Goal: Find specific page/section: Find specific page/section

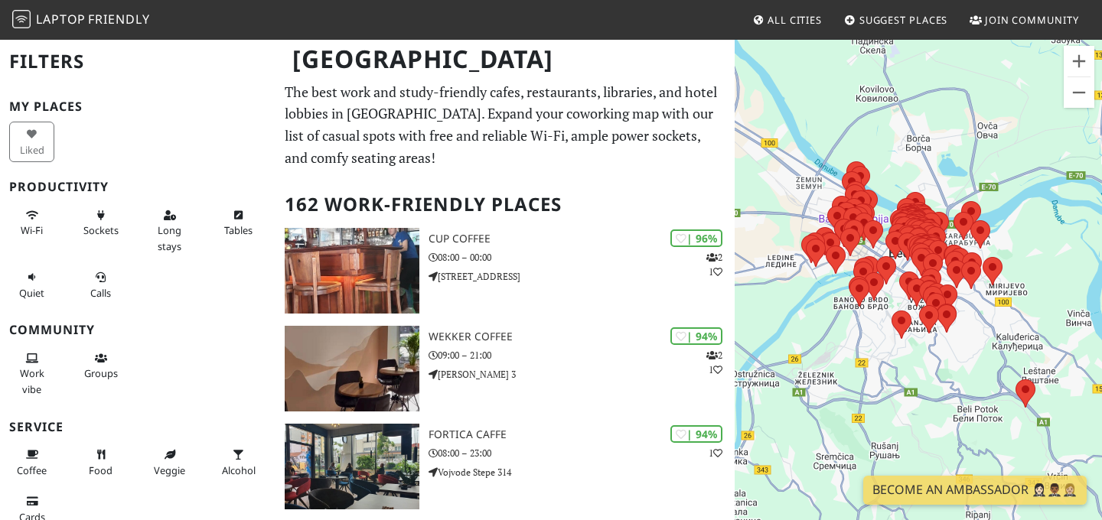
scroll to position [21, 0]
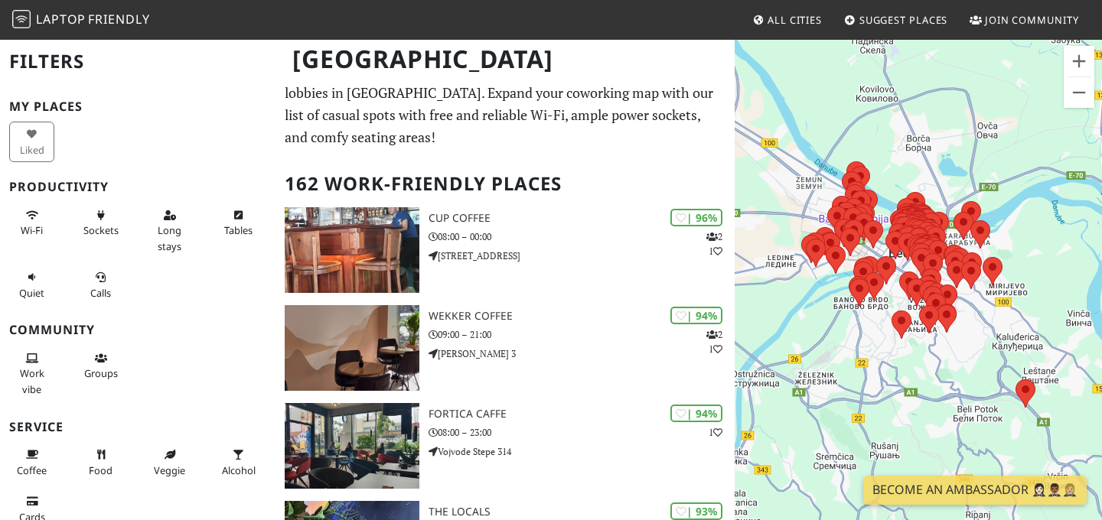
click at [391, 65] on h1 "[GEOGRAPHIC_DATA]" at bounding box center [506, 59] width 452 height 42
click at [1085, 57] on button "Zoom in" at bounding box center [1079, 61] width 31 height 31
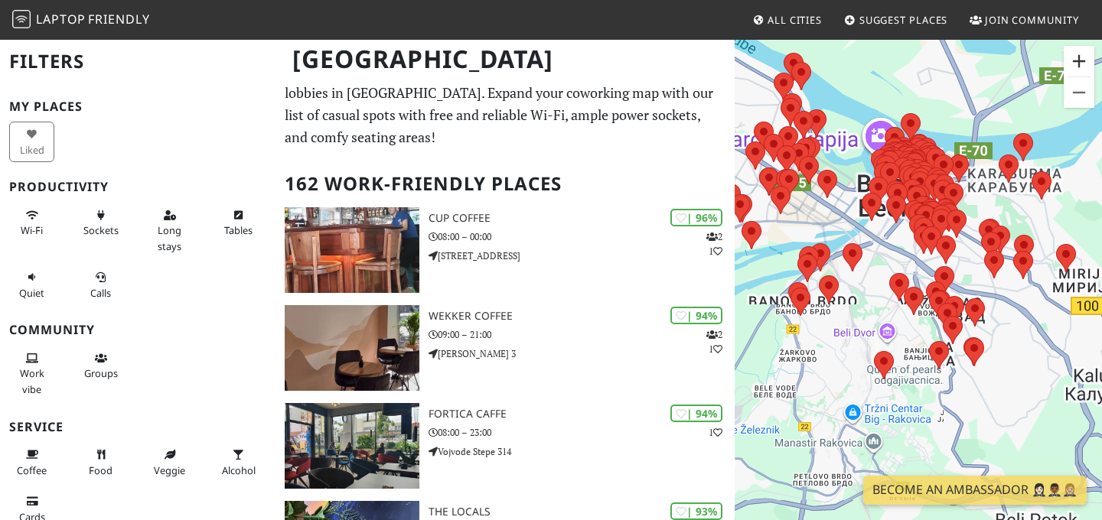
click at [1085, 57] on button "Zoom in" at bounding box center [1079, 61] width 31 height 31
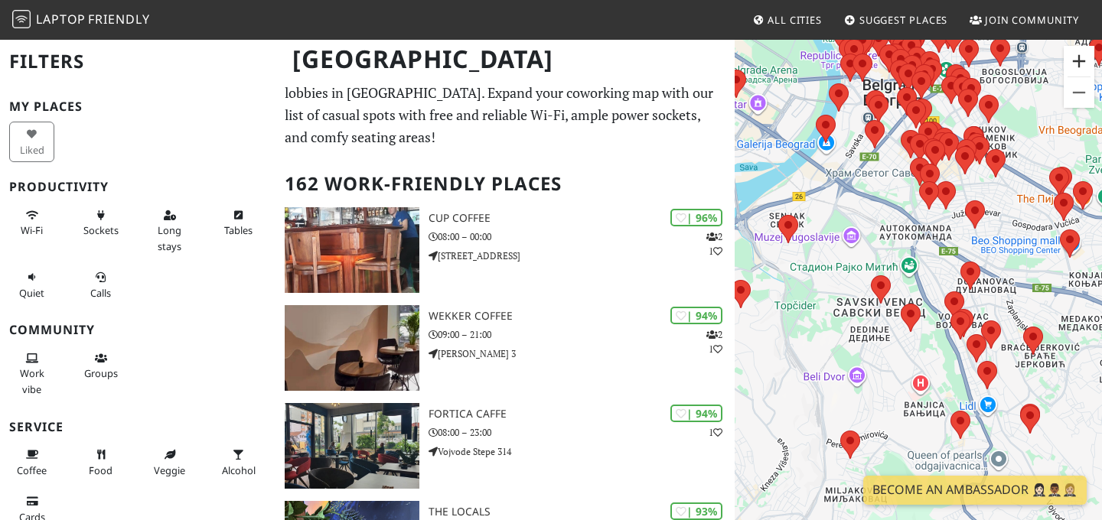
click at [1085, 57] on button "Zoom in" at bounding box center [1079, 61] width 31 height 31
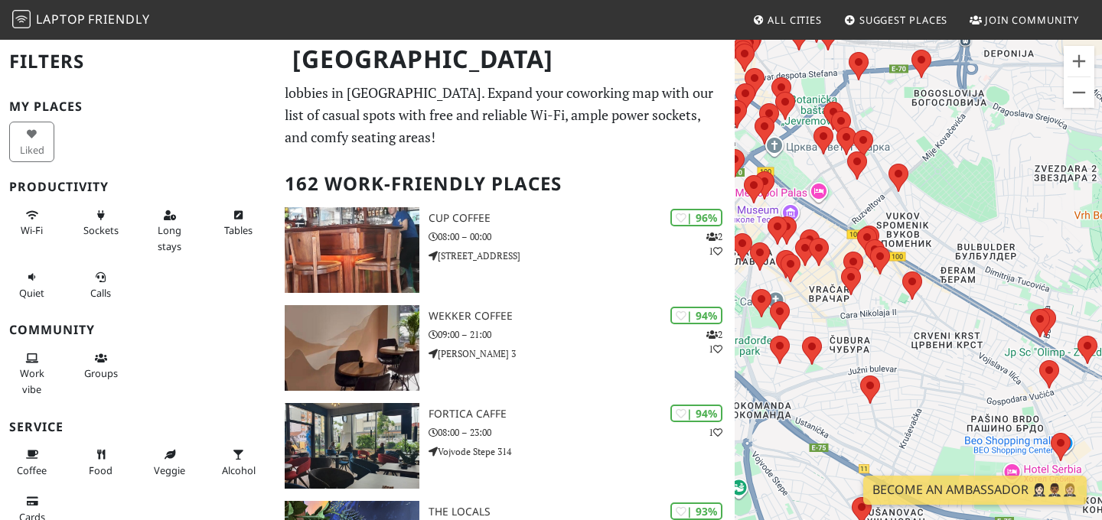
drag, startPoint x: 1025, startPoint y: 154, endPoint x: 860, endPoint y: 402, distance: 297.6
click at [860, 402] on img at bounding box center [870, 390] width 20 height 28
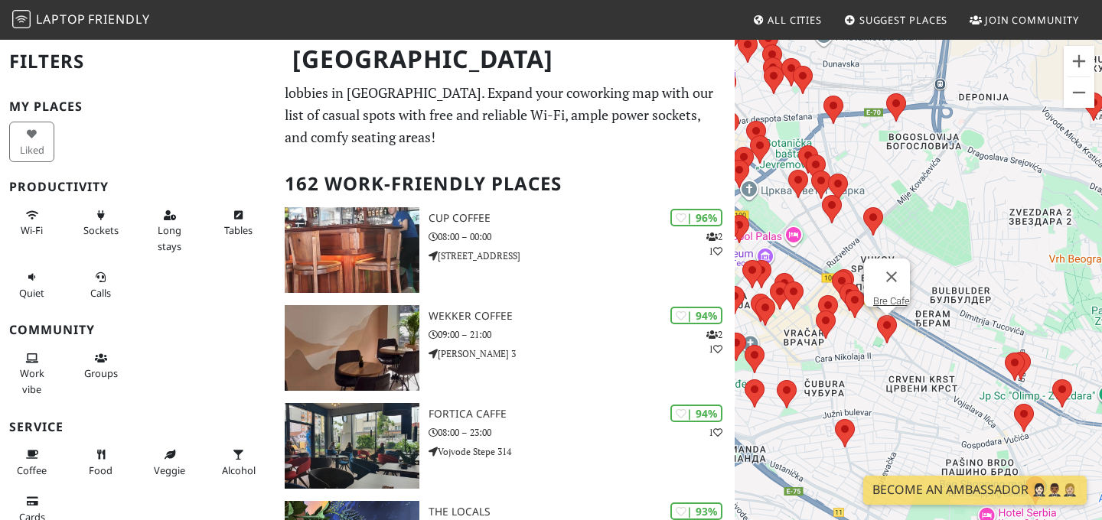
drag, startPoint x: 915, startPoint y: 287, endPoint x: 908, endPoint y: 341, distance: 54.0
click at [877, 315] on area at bounding box center [877, 315] width 0 height 0
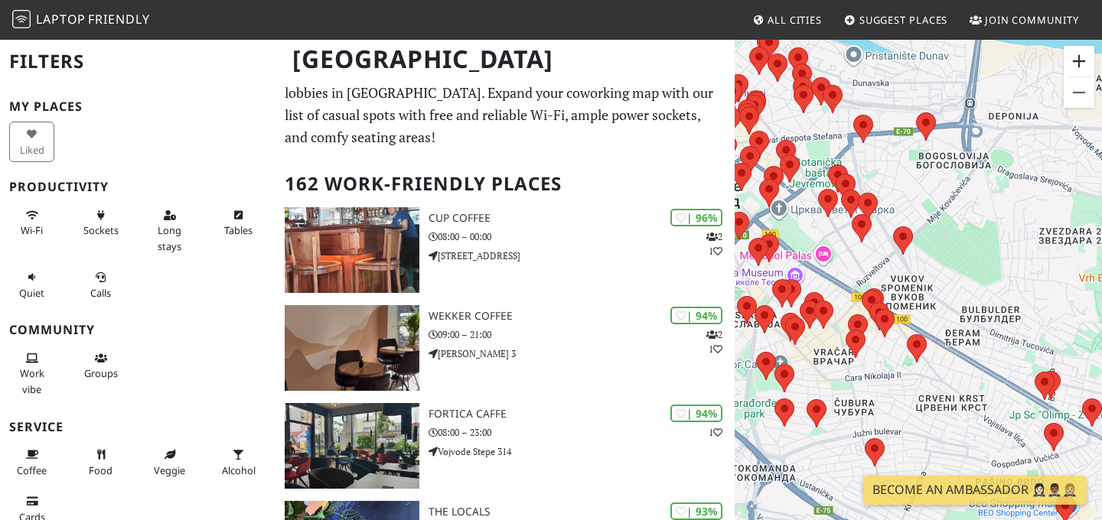
click at [1075, 53] on button "Zoom in" at bounding box center [1079, 61] width 31 height 31
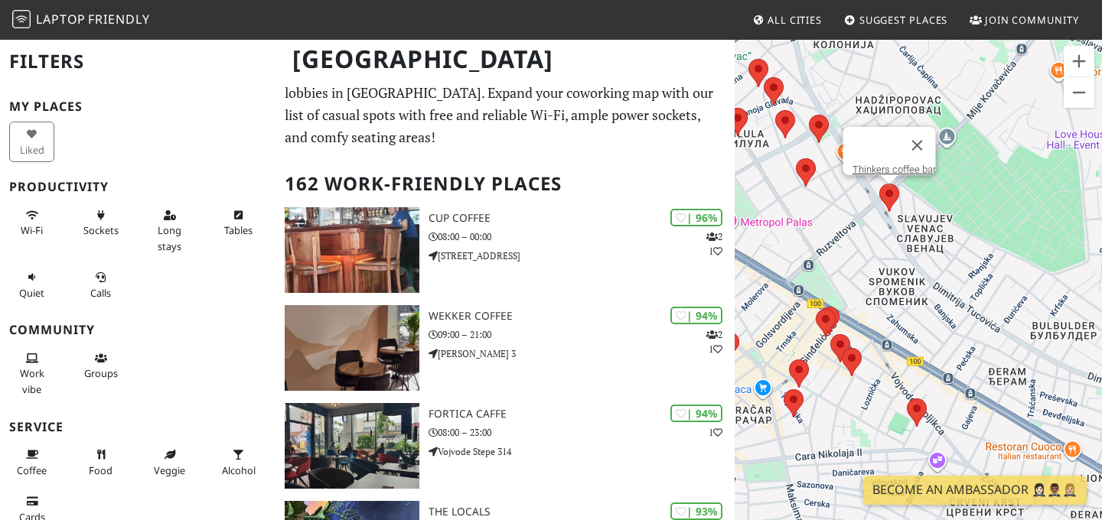
click at [879, 184] on area at bounding box center [879, 184] width 0 height 0
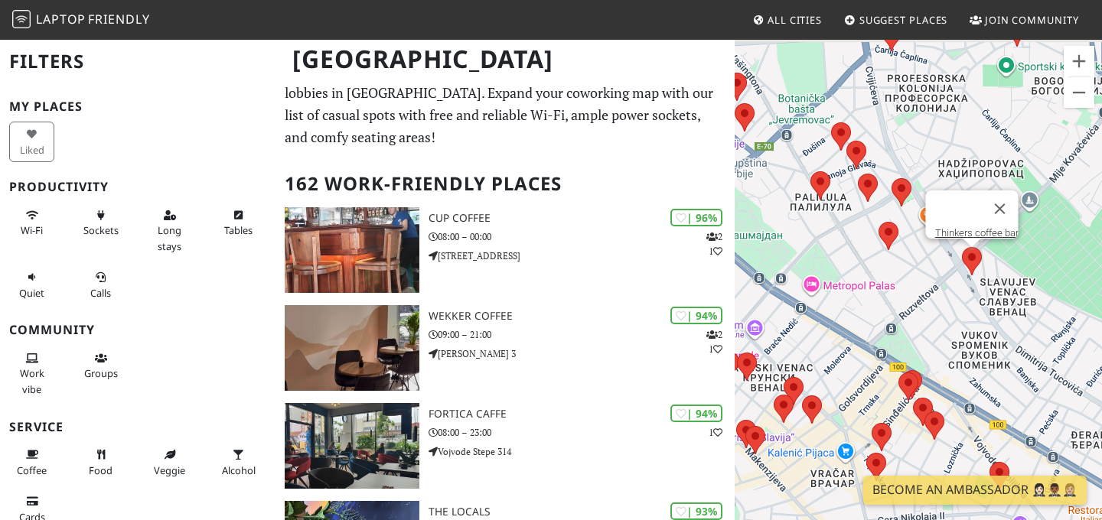
drag, startPoint x: 834, startPoint y: 240, endPoint x: 922, endPoint y: 308, distance: 111.3
click at [922, 308] on div "Thinkers coffee bar" at bounding box center [918, 298] width 367 height 520
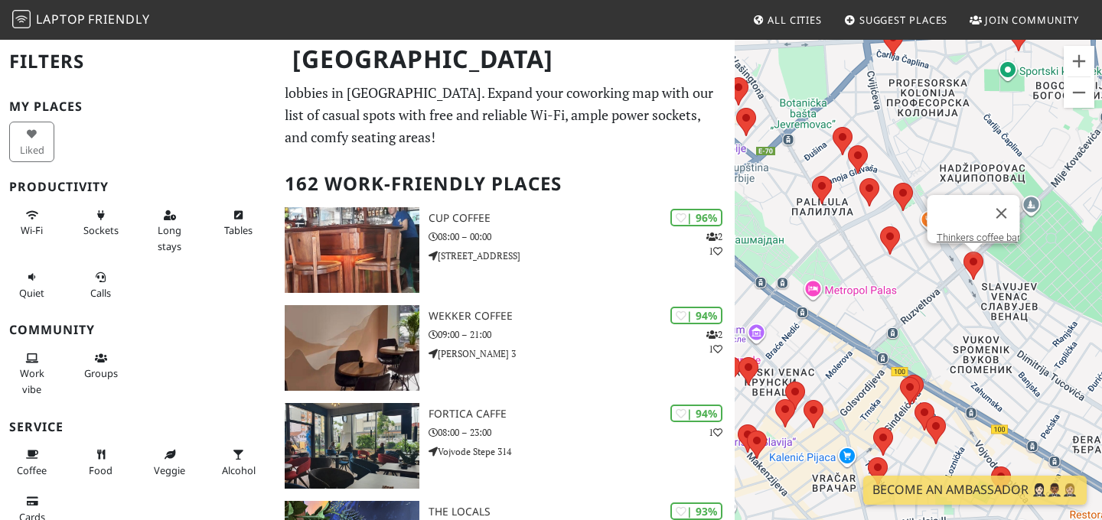
click at [897, 246] on img at bounding box center [890, 241] width 20 height 28
click at [880, 227] on area at bounding box center [880, 227] width 0 height 0
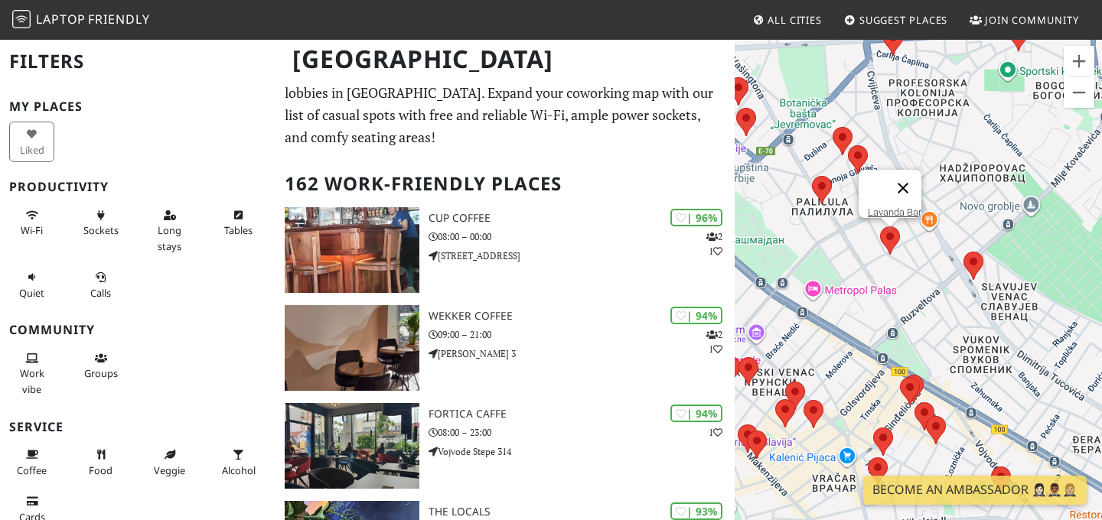
click at [911, 175] on button "Close" at bounding box center [903, 188] width 37 height 37
click at [893, 183] on area at bounding box center [893, 183] width 0 height 0
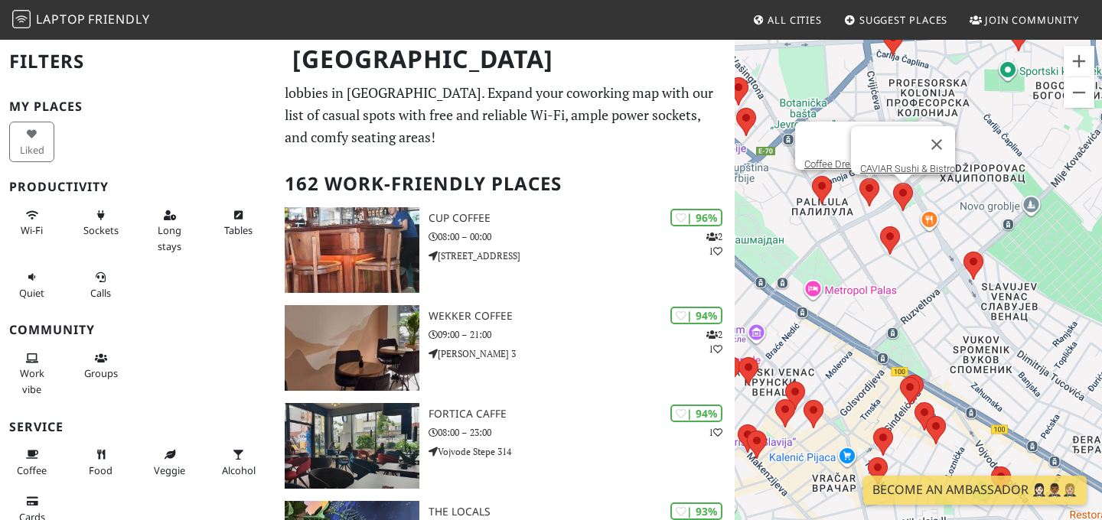
click at [860, 178] on area at bounding box center [860, 178] width 0 height 0
click at [812, 176] on area at bounding box center [812, 176] width 0 height 0
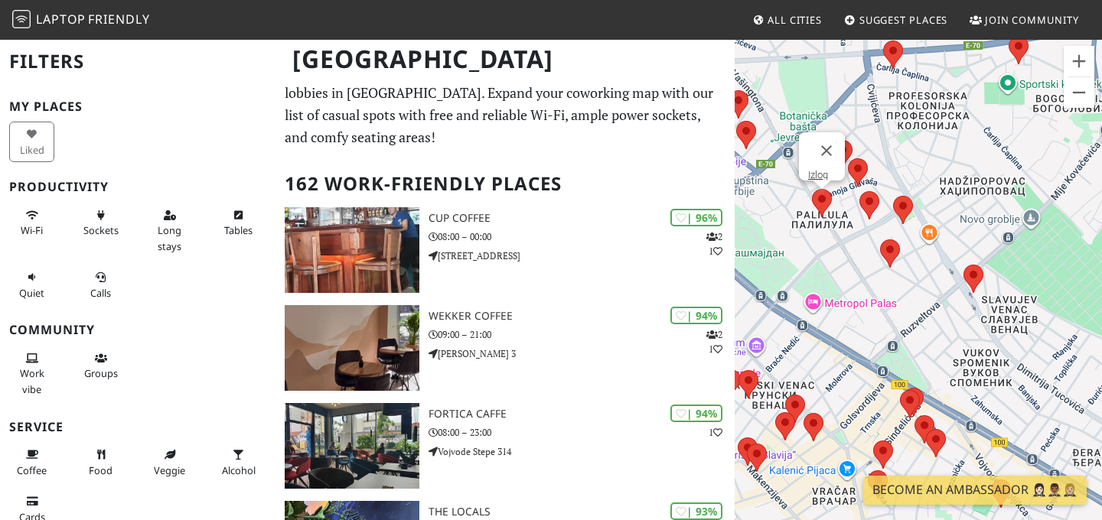
drag, startPoint x: 854, startPoint y: 202, endPoint x: 854, endPoint y: 217, distance: 14.5
click at [854, 217] on div "Izlog" at bounding box center [918, 298] width 367 height 520
click at [848, 158] on area at bounding box center [848, 158] width 0 height 0
click at [1078, 57] on button "Zoom in" at bounding box center [1079, 61] width 31 height 31
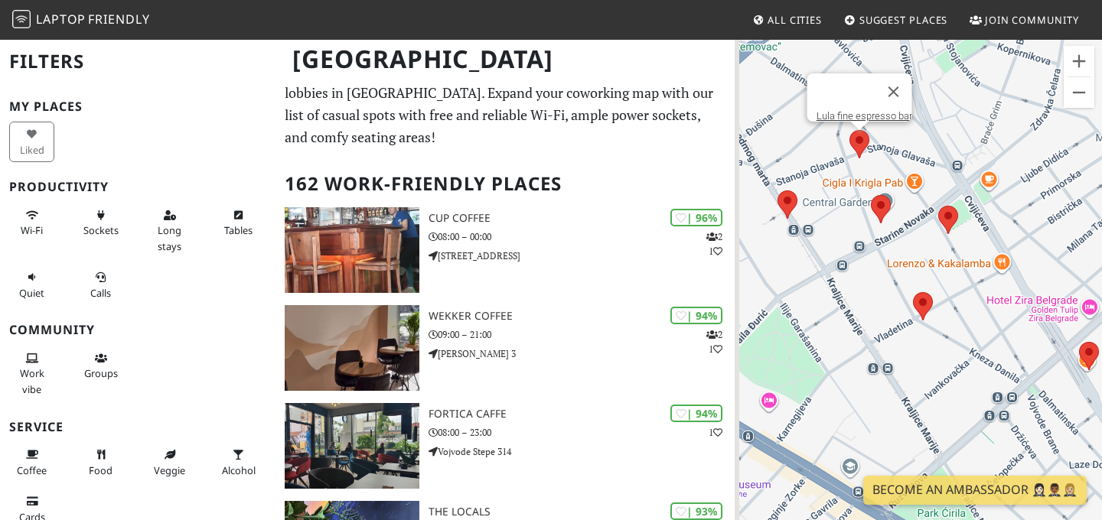
drag, startPoint x: 855, startPoint y: 140, endPoint x: 916, endPoint y: 225, distance: 104.7
click at [916, 225] on div "Lula fine espresso bar" at bounding box center [918, 298] width 367 height 520
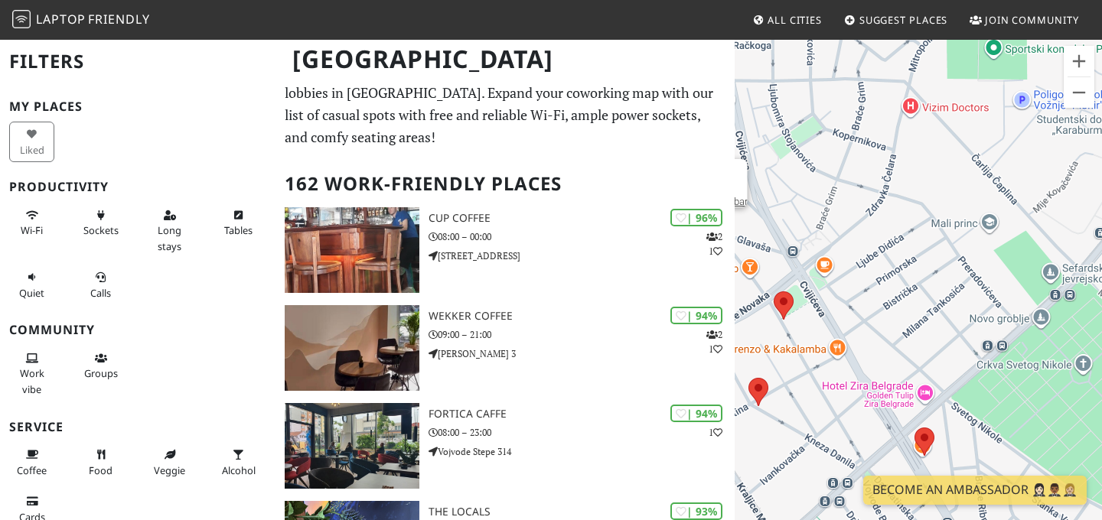
drag, startPoint x: 982, startPoint y: 194, endPoint x: 794, endPoint y: 260, distance: 199.0
click at [794, 261] on div "Lula fine espresso bar" at bounding box center [918, 298] width 367 height 520
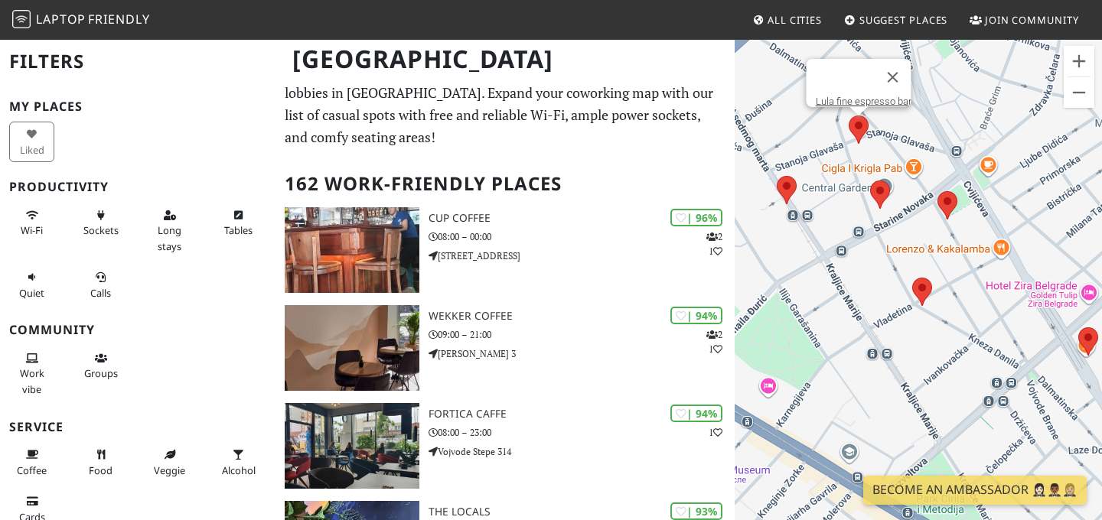
drag, startPoint x: 853, startPoint y: 305, endPoint x: 1020, endPoint y: 203, distance: 196.5
click at [1020, 203] on div "Lula fine espresso bar" at bounding box center [918, 298] width 367 height 520
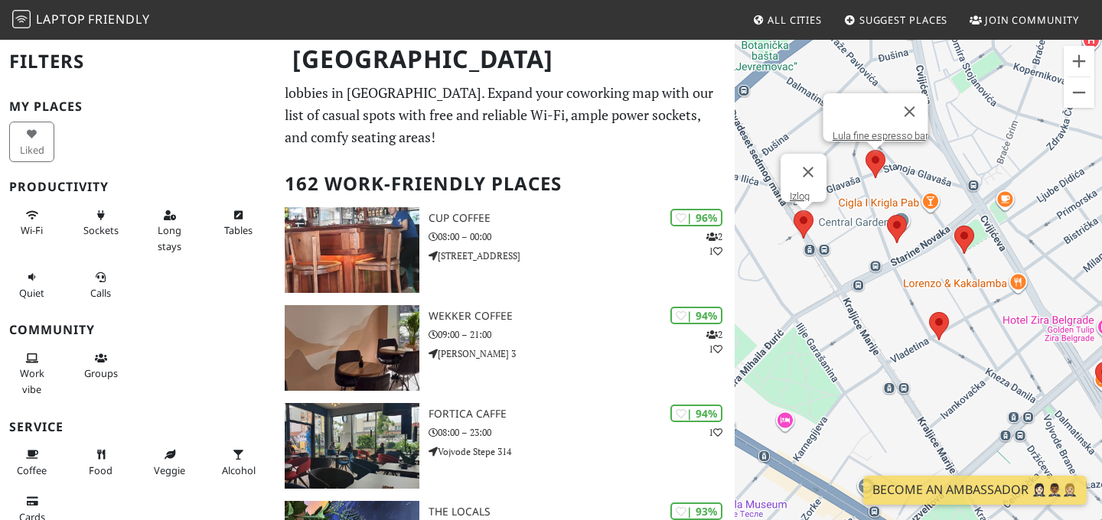
click at [794, 210] on area at bounding box center [794, 210] width 0 height 0
click at [809, 191] on link "Izlog" at bounding box center [800, 196] width 20 height 11
